Goal: Task Accomplishment & Management: Manage account settings

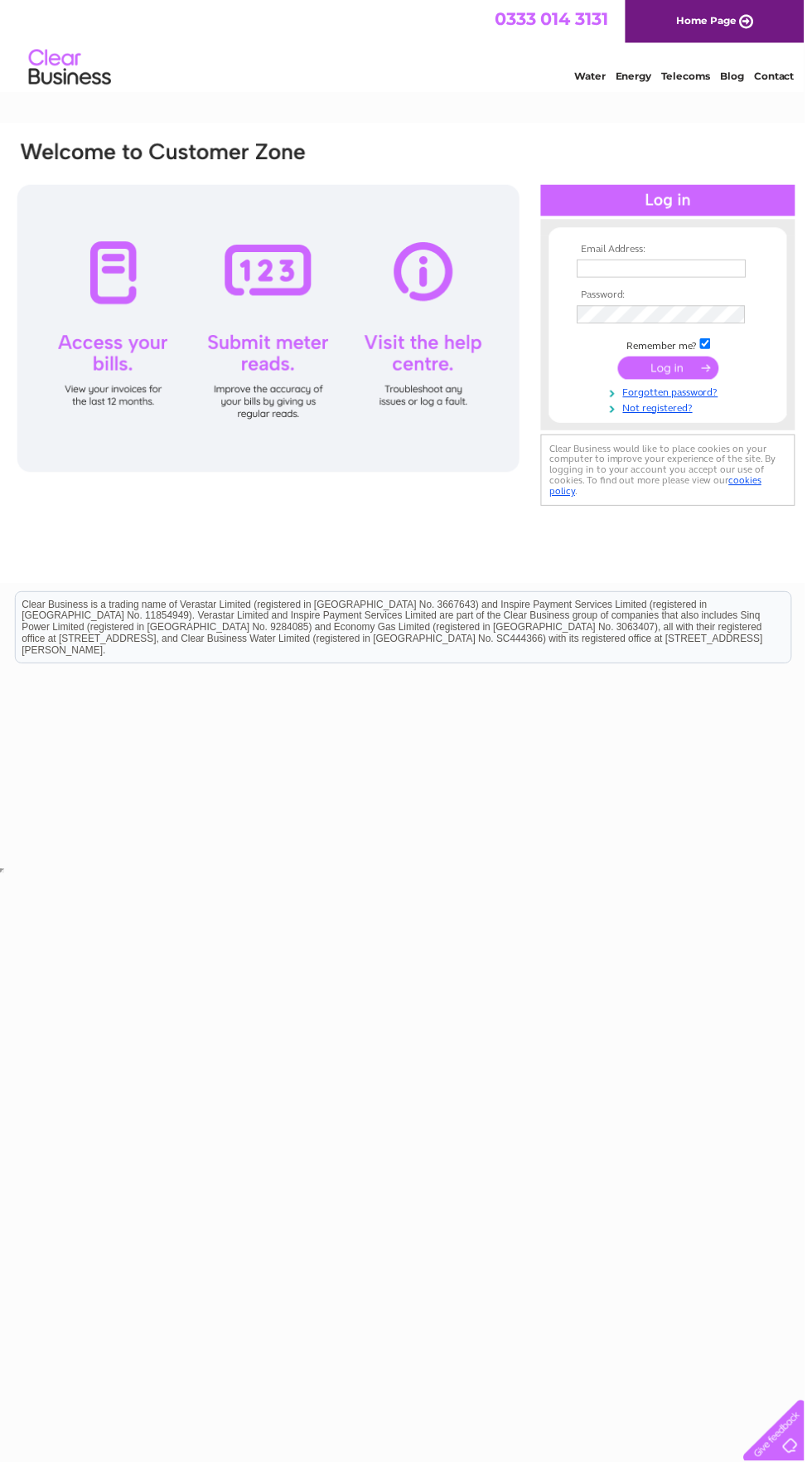
click at [686, 270] on input "text" at bounding box center [668, 271] width 171 height 18
type input "mandjaz06@googlemail.com"
click at [625, 359] on input "submit" at bounding box center [676, 371] width 102 height 23
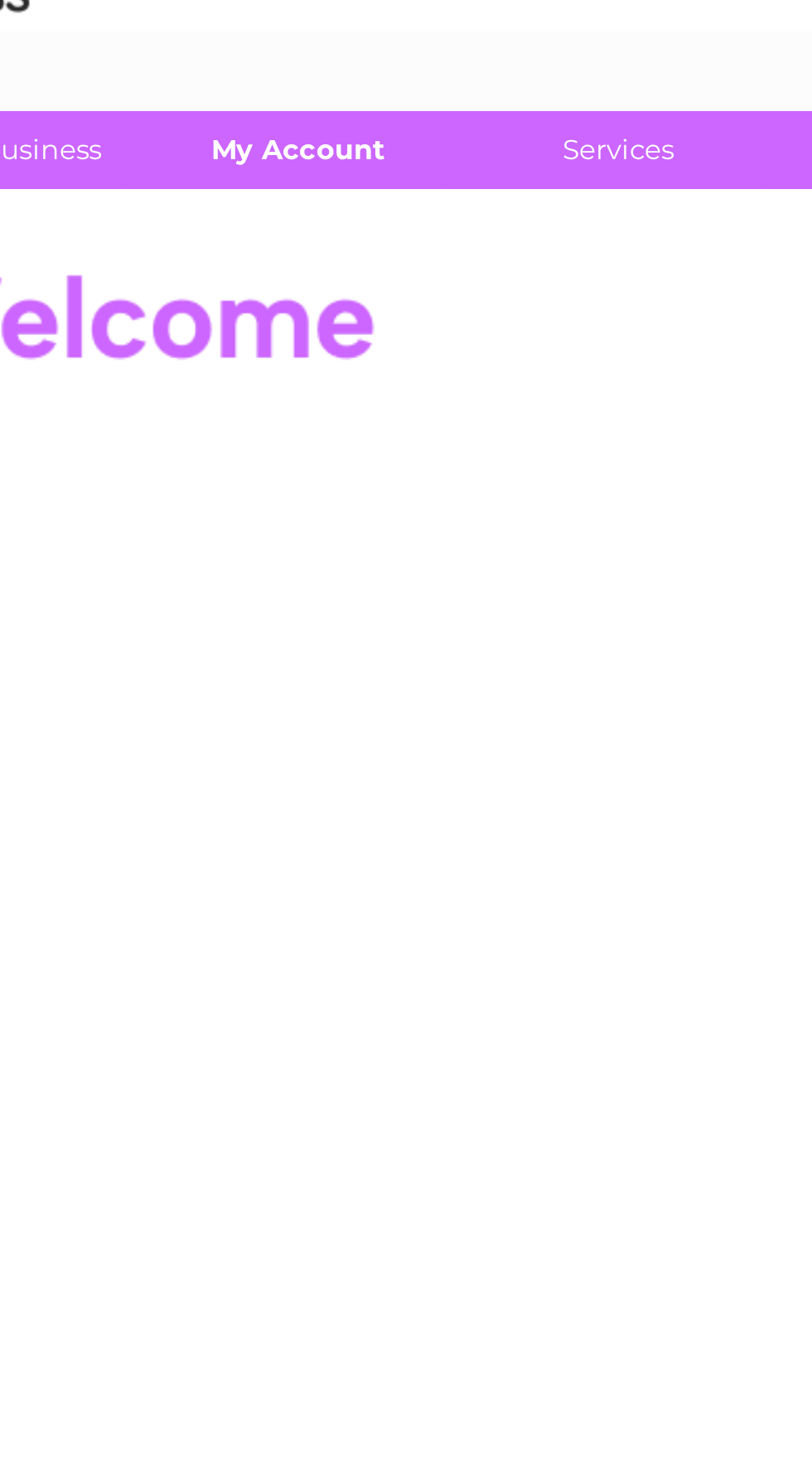
click at [234, 142] on link "My Account" at bounding box center [218, 139] width 136 height 31
